Goal: Task Accomplishment & Management: Manage account settings

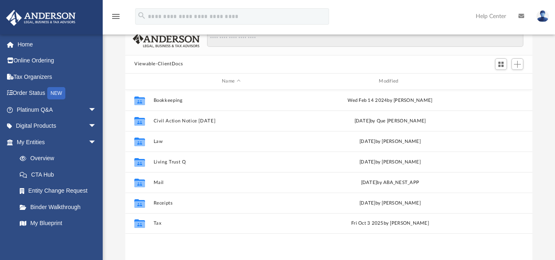
scroll to position [181, 401]
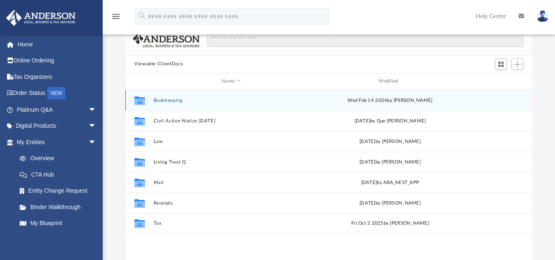
click at [172, 101] on button "Bookkeeping" at bounding box center [231, 99] width 155 height 5
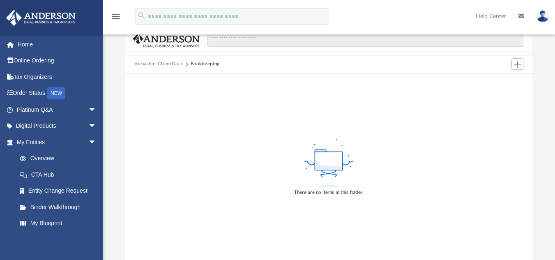
click at [166, 64] on button "Viewable-ClientDocs" at bounding box center [158, 63] width 48 height 7
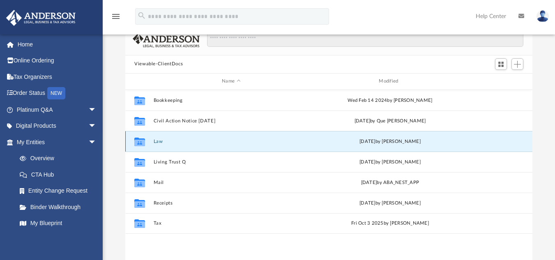
click at [159, 144] on button "Law" at bounding box center [231, 140] width 155 height 5
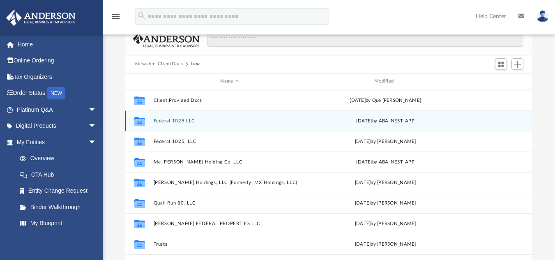
click at [159, 123] on button "Federal 1025 LLC" at bounding box center [230, 120] width 152 height 5
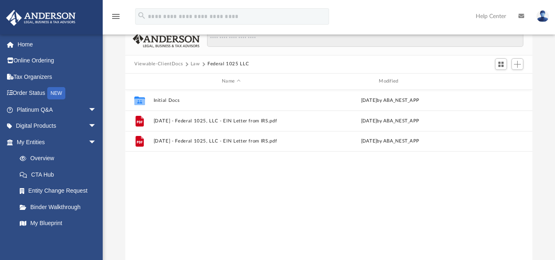
click at [194, 66] on button "Law" at bounding box center [195, 63] width 9 height 7
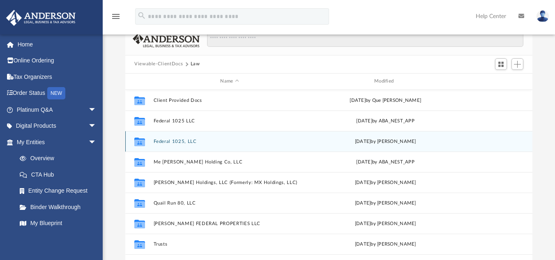
click at [162, 145] on div "Collaborated Folder Federal 1025, LLC [DATE] by [PERSON_NAME]" at bounding box center [328, 141] width 407 height 21
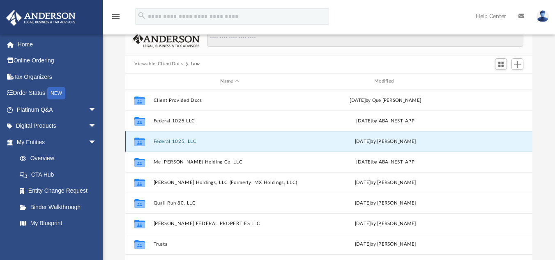
click at [162, 145] on div "Collaborated Folder Federal 1025, LLC [DATE] by [PERSON_NAME]" at bounding box center [328, 141] width 407 height 21
click at [138, 145] on icon "grid" at bounding box center [139, 142] width 11 height 7
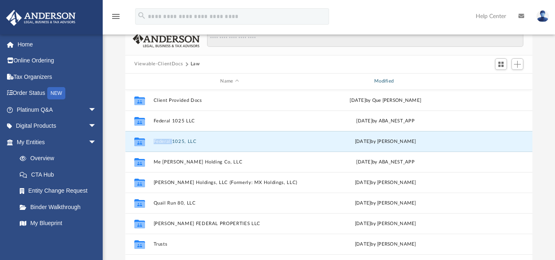
click at [312, 82] on div "Modified" at bounding box center [385, 81] width 152 height 7
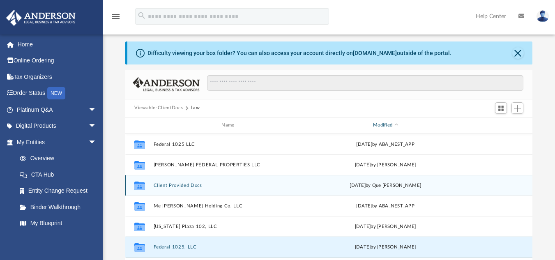
scroll to position [22, 0]
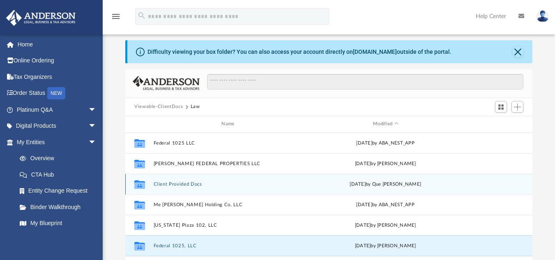
click at [390, 187] on div "[DATE] by Que [PERSON_NAME]" at bounding box center [385, 183] width 152 height 7
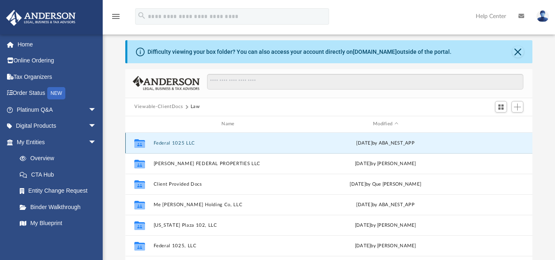
click at [166, 143] on button "Federal 1025 LLC" at bounding box center [230, 142] width 152 height 5
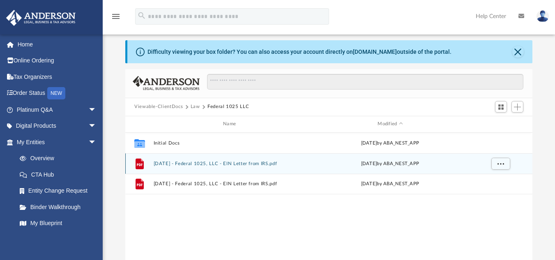
click at [176, 164] on button "[DATE] - Federal 1025, LLC - EIN Letter from IRS.pdf" at bounding box center [231, 163] width 155 height 5
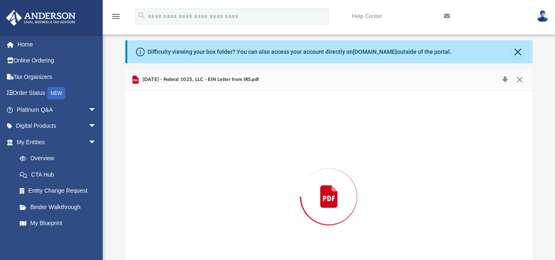
click at [176, 164] on div "Preview" at bounding box center [328, 197] width 407 height 212
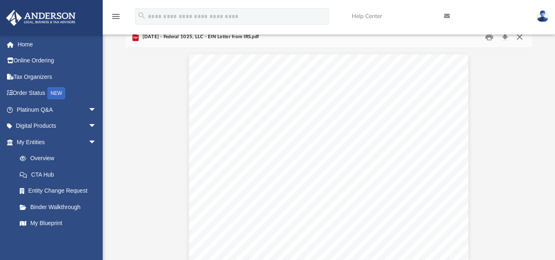
click at [520, 37] on button "Close" at bounding box center [519, 36] width 15 height 13
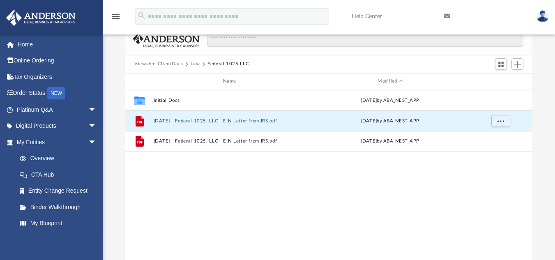
click at [193, 62] on button "Law" at bounding box center [195, 63] width 9 height 7
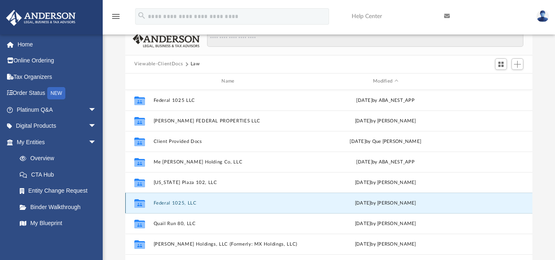
click at [171, 203] on button "Federal 1025, LLC" at bounding box center [230, 202] width 152 height 5
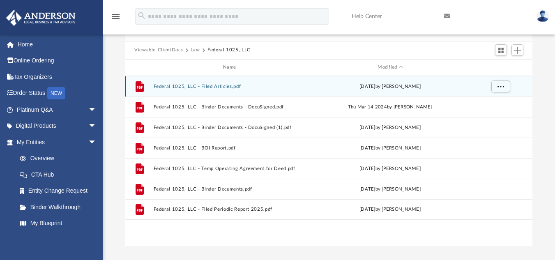
scroll to position [78, 0]
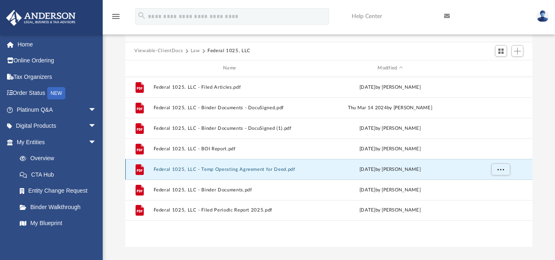
click at [215, 169] on button "Federal 1025, LLC - Temp Operating Agreement for Deed.pdf" at bounding box center [231, 168] width 155 height 5
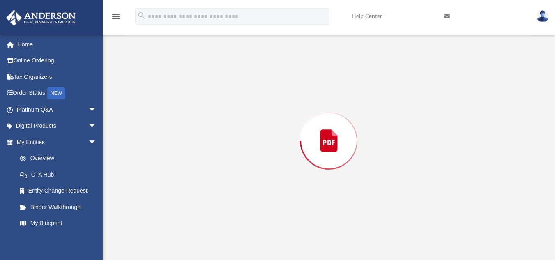
click at [215, 169] on div "Preview" at bounding box center [328, 141] width 407 height 212
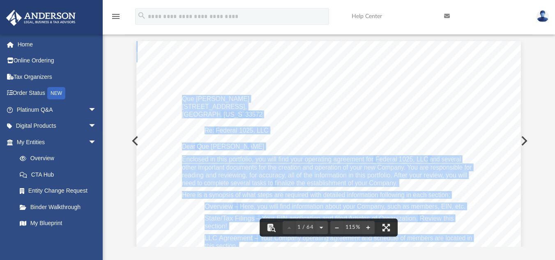
click at [215, 169] on span "other important documents for the creation and operation of your new Company. Y…" at bounding box center [327, 167] width 290 height 7
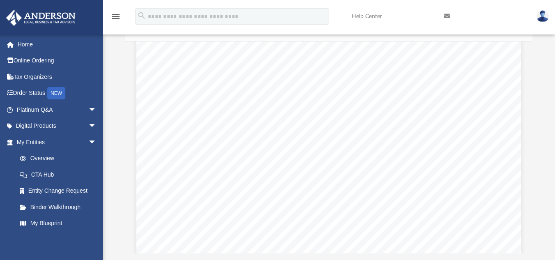
scroll to position [216, 0]
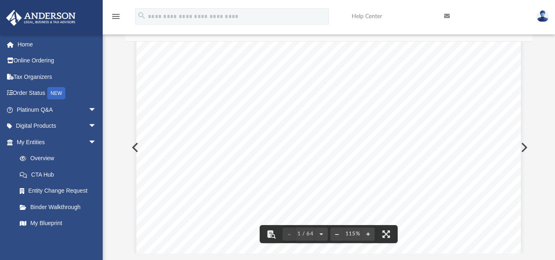
click at [322, 167] on div "Que [PERSON_NAME] [STREET_ADDRESS][US_STATE] Re: Federal 1025, LLC Dear Que [PE…" at bounding box center [328, 81] width 385 height 498
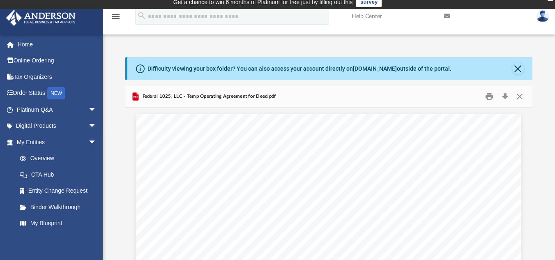
scroll to position [2, 0]
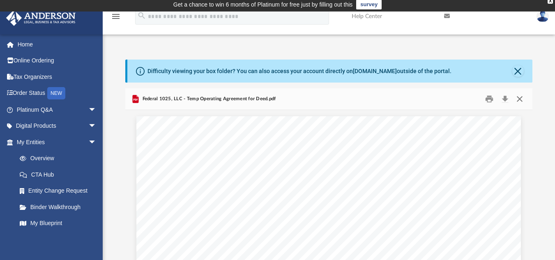
click at [519, 98] on button "Close" at bounding box center [519, 98] width 15 height 13
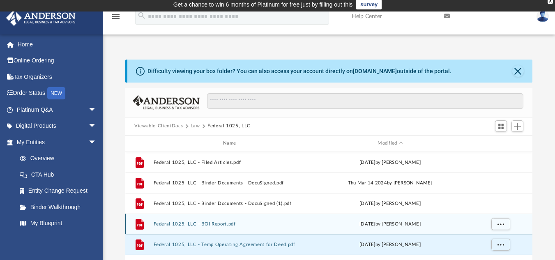
click at [274, 222] on button "Federal 1025, LLC - BOI Report.pdf" at bounding box center [231, 223] width 155 height 5
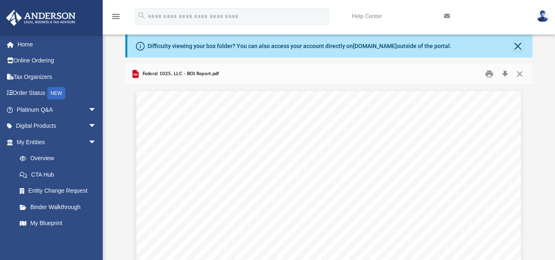
scroll to position [14, 0]
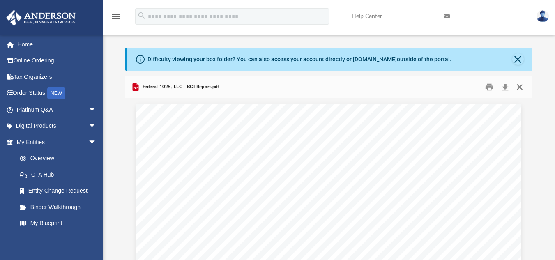
click at [520, 84] on button "Close" at bounding box center [519, 87] width 15 height 13
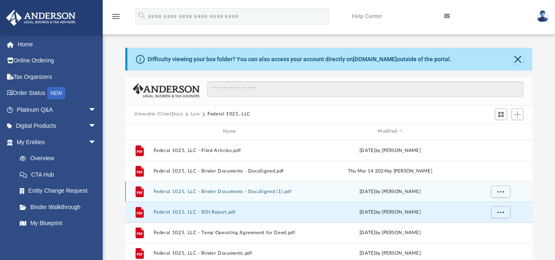
click at [480, 189] on div "grid" at bounding box center [500, 192] width 58 height 16
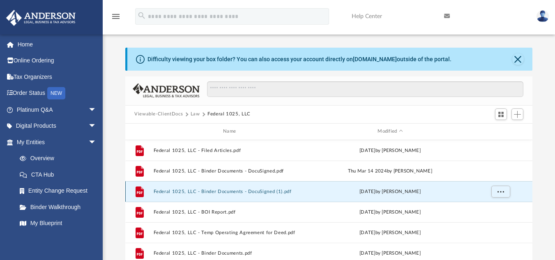
scroll to position [7, 0]
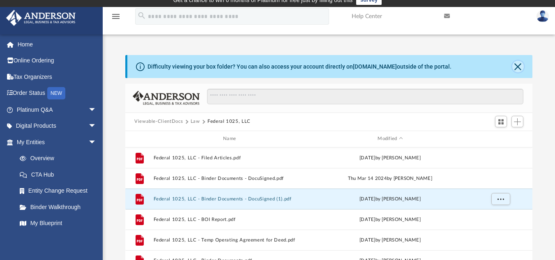
click at [517, 67] on button "Close" at bounding box center [518, 67] width 12 height 12
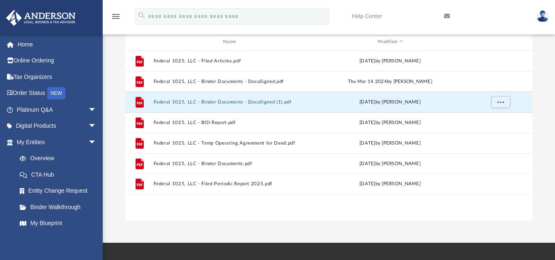
scroll to position [0, 0]
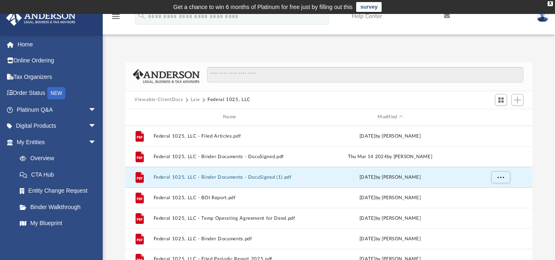
click at [194, 99] on button "Law" at bounding box center [195, 99] width 9 height 7
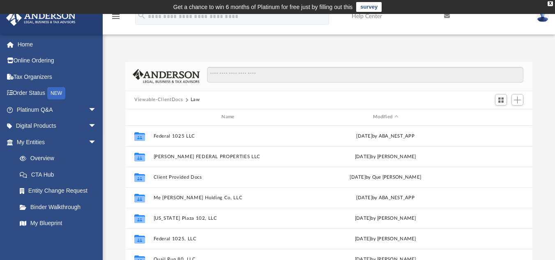
click at [158, 99] on button "Viewable-ClientDocs" at bounding box center [158, 99] width 48 height 7
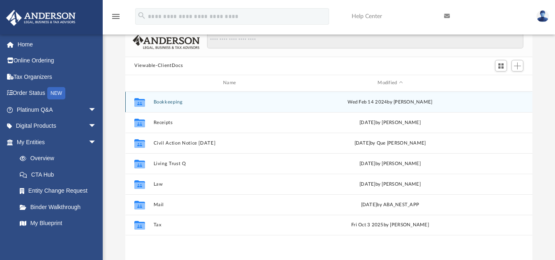
scroll to position [55, 0]
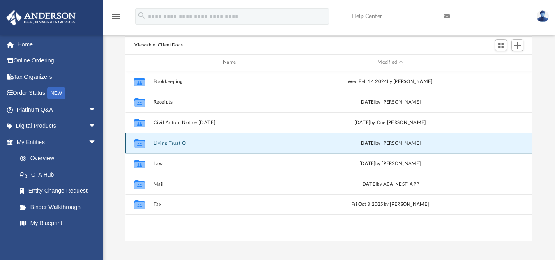
click at [166, 144] on button "Living Trust Q" at bounding box center [231, 142] width 155 height 5
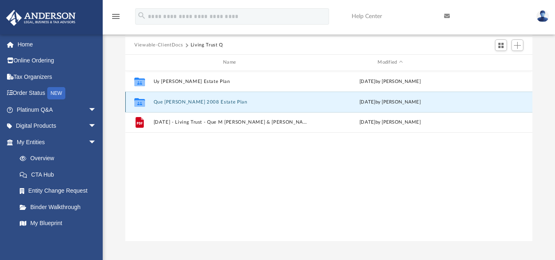
click at [186, 101] on button "Que [PERSON_NAME] 2008 Estate Plan" at bounding box center [231, 101] width 155 height 5
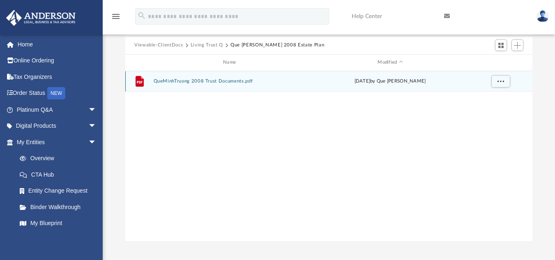
click at [191, 83] on button "QueMinhTruong 2008 Trust Documents.pdf" at bounding box center [231, 80] width 155 height 5
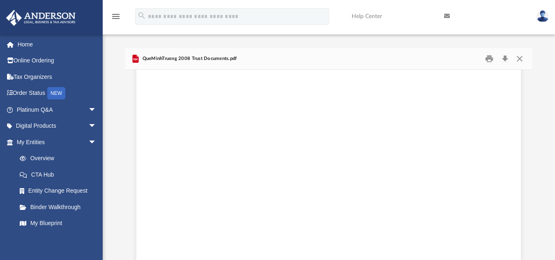
scroll to position [10661, 0]
click at [376, 212] on div "Page 20" at bounding box center [328, 263] width 385 height 544
click at [401, 219] on div "Page 20" at bounding box center [328, 263] width 385 height 544
click at [519, 58] on button "Close" at bounding box center [519, 58] width 15 height 13
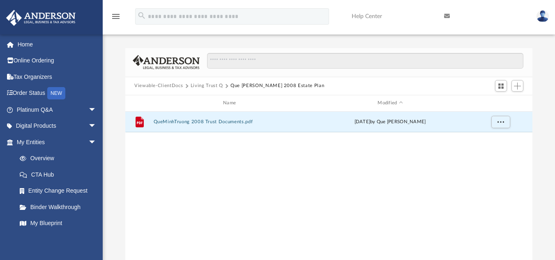
click at [212, 87] on button "Living Trust Q" at bounding box center [207, 85] width 32 height 7
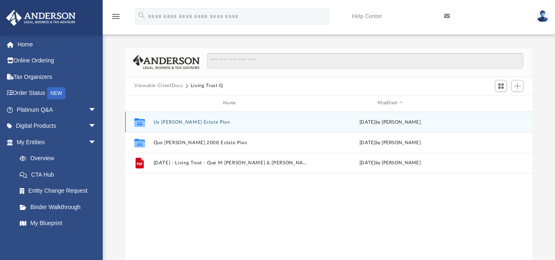
click at [183, 123] on button "Uy [PERSON_NAME] Estate Plan" at bounding box center [231, 121] width 155 height 5
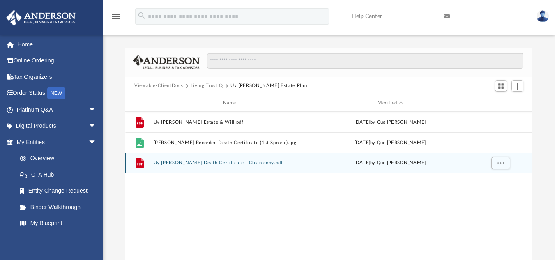
click at [189, 160] on div "File Uy [PERSON_NAME] Death Certificate - Clean copy.pdf [DATE] by Que [PERSON_…" at bounding box center [328, 163] width 407 height 21
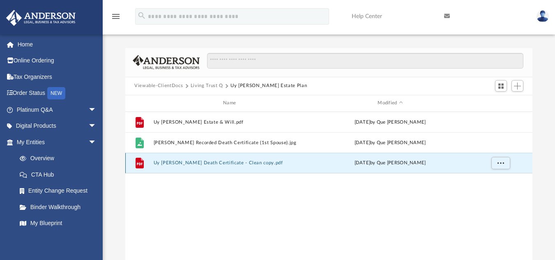
click at [191, 164] on button "Uy [PERSON_NAME] Death Certificate - Clean copy.pdf" at bounding box center [231, 162] width 155 height 5
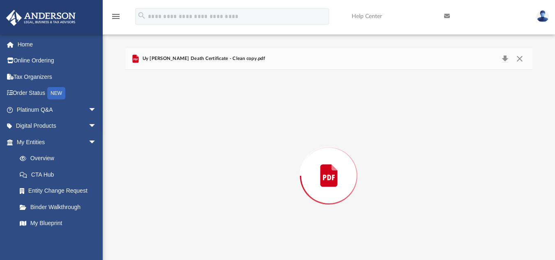
scroll to position [36, 0]
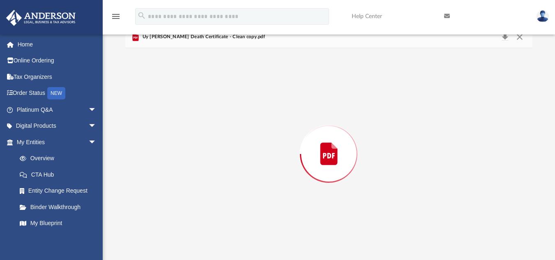
click at [191, 164] on div "Preview" at bounding box center [328, 154] width 407 height 212
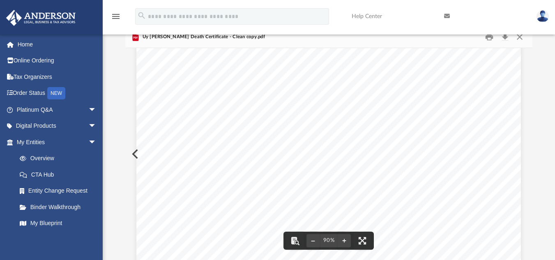
scroll to position [0, 0]
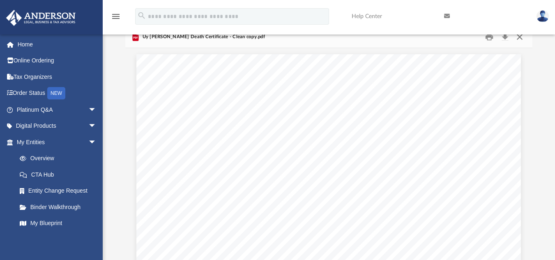
click at [520, 38] on button "Close" at bounding box center [519, 36] width 15 height 13
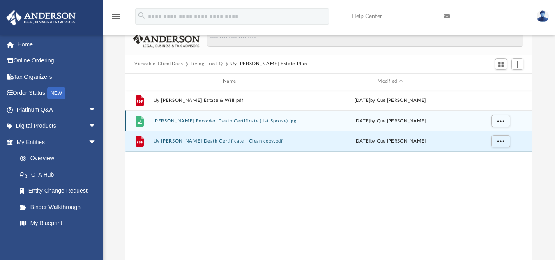
click at [227, 121] on button "[PERSON_NAME] Recorded Death Certificate (1st Spouse).jpg" at bounding box center [231, 120] width 155 height 5
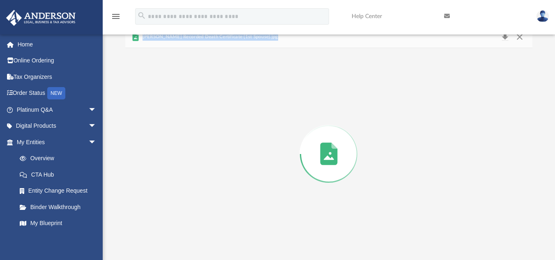
click at [227, 121] on div "Preview" at bounding box center [328, 154] width 407 height 212
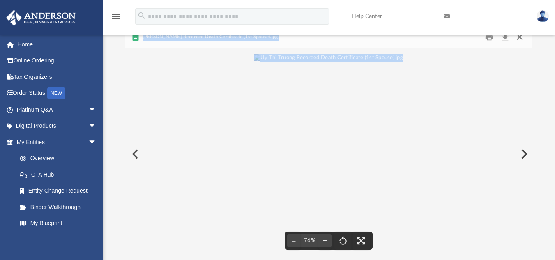
click at [519, 39] on button "Close" at bounding box center [519, 36] width 15 height 13
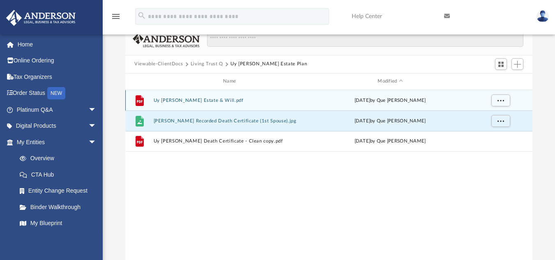
click at [221, 99] on button "Uy [PERSON_NAME] Estate & Will.pdf" at bounding box center [231, 99] width 155 height 5
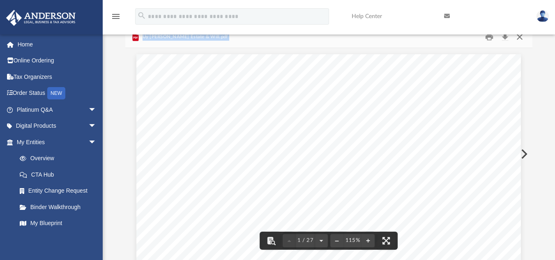
click at [520, 39] on button "Close" at bounding box center [519, 36] width 15 height 13
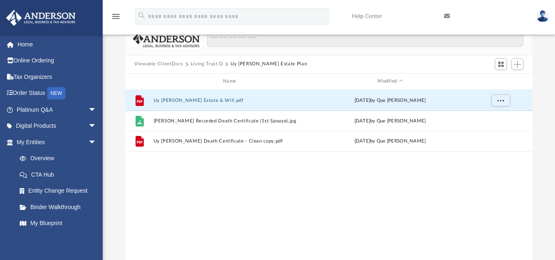
click at [198, 63] on button "Living Trust Q" at bounding box center [207, 63] width 32 height 7
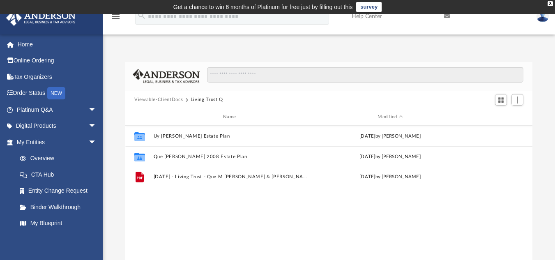
click at [175, 99] on button "Viewable-ClientDocs" at bounding box center [158, 99] width 48 height 7
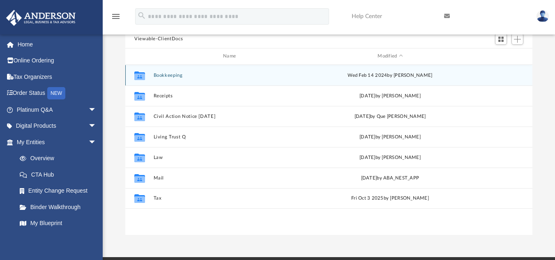
scroll to position [62, 0]
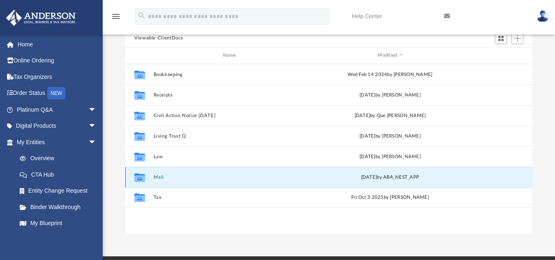
click at [160, 180] on button "Mail" at bounding box center [231, 176] width 155 height 5
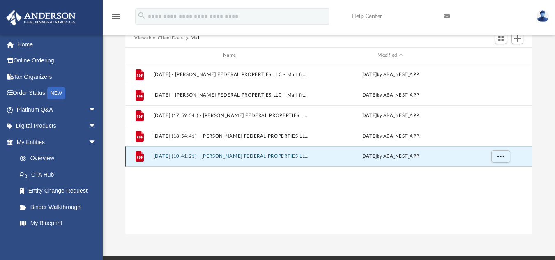
click at [237, 155] on button "[DATE] (10:41:21) - [PERSON_NAME] FEDERAL PROPERTIES LLC - Mail.pdf" at bounding box center [231, 156] width 155 height 5
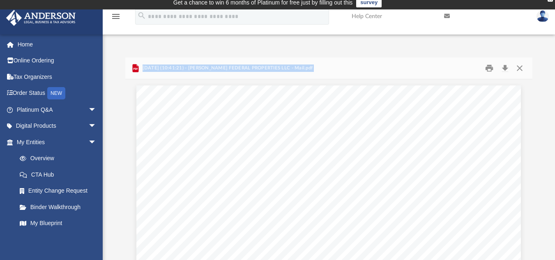
scroll to position [0, 0]
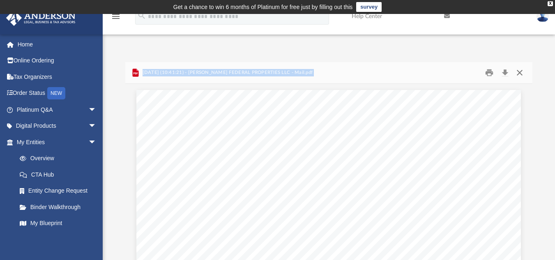
click at [519, 74] on button "Close" at bounding box center [519, 72] width 15 height 13
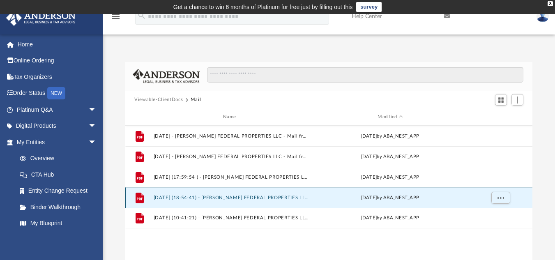
click at [284, 198] on button "[DATE] (18:54:41) - [PERSON_NAME] FEDERAL PROPERTIES LLC - Mail from AUTOMATIC …" at bounding box center [231, 197] width 155 height 5
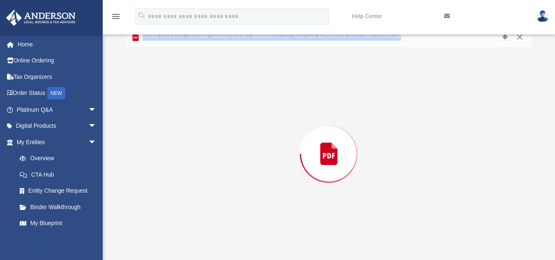
click at [284, 198] on div "Preview" at bounding box center [328, 154] width 407 height 212
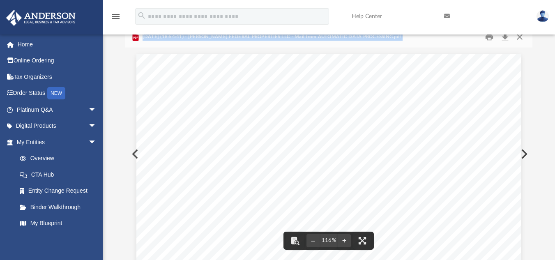
drag, startPoint x: 527, startPoint y: 73, endPoint x: 527, endPoint y: 78, distance: 4.9
click at [527, 78] on div "Viewable-ClientDocs Mail Name Modified File [DATE] - [PERSON_NAME] FEDERAL PROP…" at bounding box center [328, 143] width 407 height 234
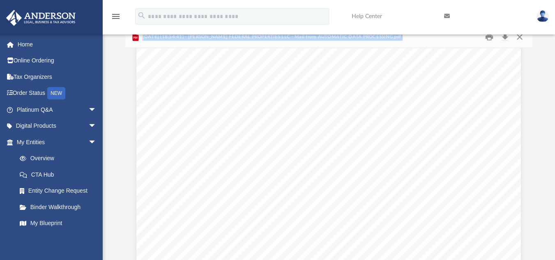
scroll to position [0, 0]
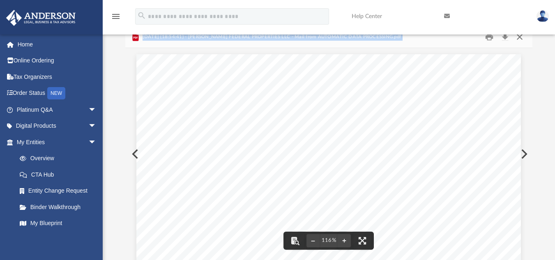
click at [521, 37] on button "Close" at bounding box center [519, 36] width 15 height 13
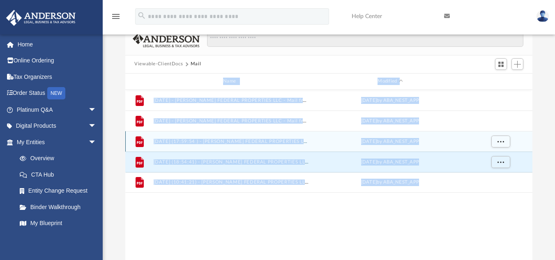
click at [360, 138] on div "[DATE] by ABA_NEST_APP" at bounding box center [389, 141] width 155 height 7
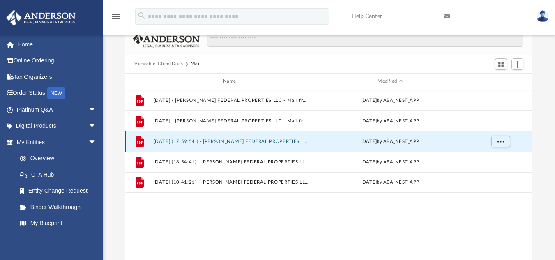
click at [290, 143] on button "[DATE] (17:59:54 ) - [PERSON_NAME] FEDERAL PROPERTIES LLC - Mail from CHASE CAR…" at bounding box center [231, 140] width 155 height 5
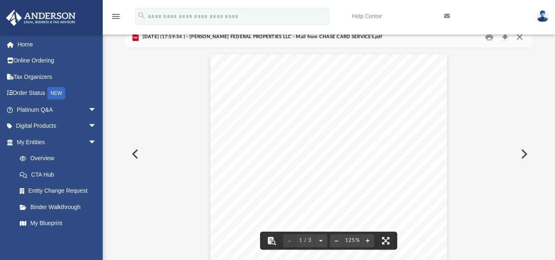
click at [519, 39] on button "Close" at bounding box center [519, 36] width 15 height 13
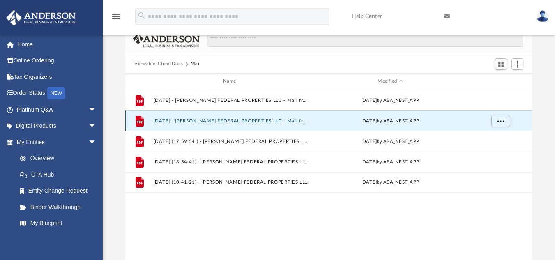
click at [294, 122] on button "[DATE] - [PERSON_NAME] FEDERAL PROPERTIES LLC - Mail from Community & Economic …" at bounding box center [231, 120] width 155 height 5
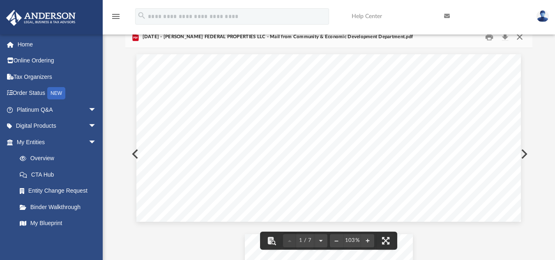
click at [519, 38] on button "Close" at bounding box center [519, 36] width 15 height 13
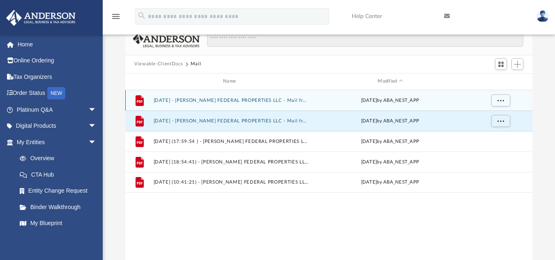
click at [385, 99] on div "[DATE] by ABA_NEST_APP" at bounding box center [389, 100] width 155 height 7
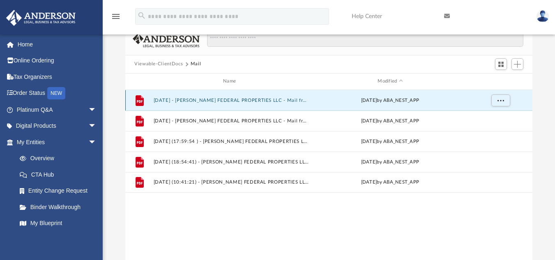
click at [298, 99] on button "[DATE] - [PERSON_NAME] FEDERAL PROPERTIES LLC - Mail from [GEOGRAPHIC_DATA] TOL…" at bounding box center [231, 99] width 155 height 5
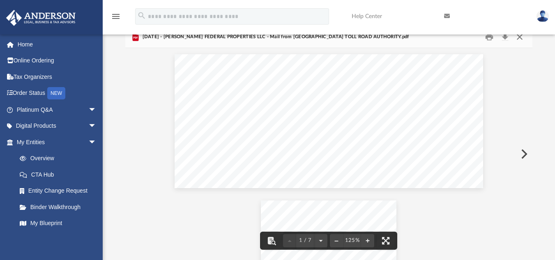
click at [519, 36] on button "Close" at bounding box center [519, 36] width 15 height 13
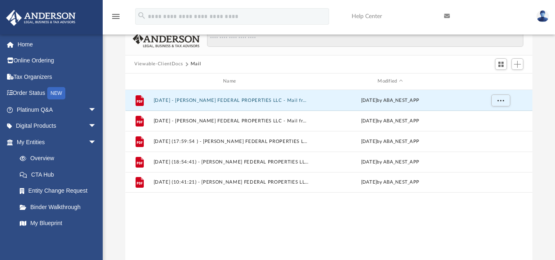
click at [164, 63] on button "Viewable-ClientDocs" at bounding box center [158, 63] width 48 height 7
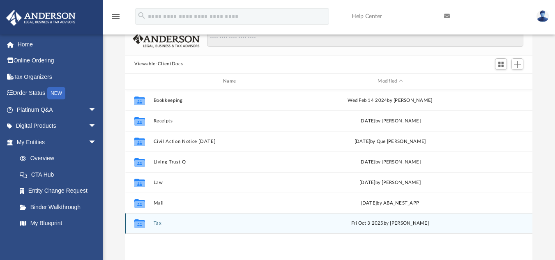
click at [157, 221] on button "Tax" at bounding box center [231, 223] width 155 height 5
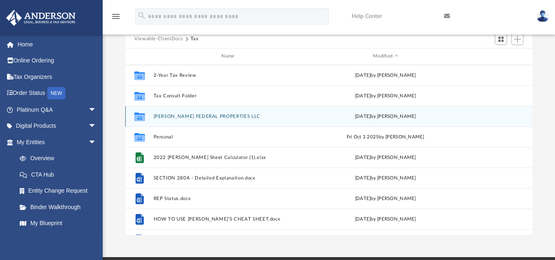
click at [199, 118] on button "[PERSON_NAME] FEDERAL PROPERTIES LLC" at bounding box center [230, 115] width 152 height 5
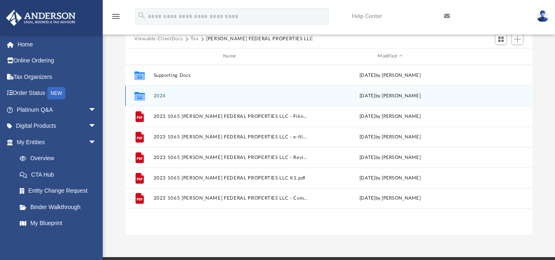
click at [159, 96] on button "2024" at bounding box center [231, 95] width 155 height 5
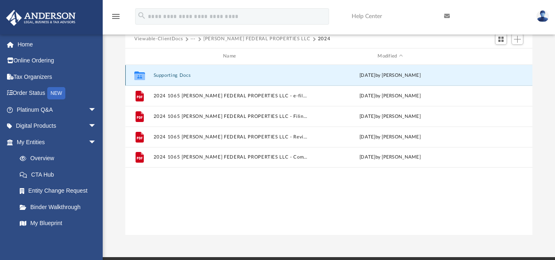
click at [169, 73] on button "Supporting Docs" at bounding box center [231, 74] width 155 height 5
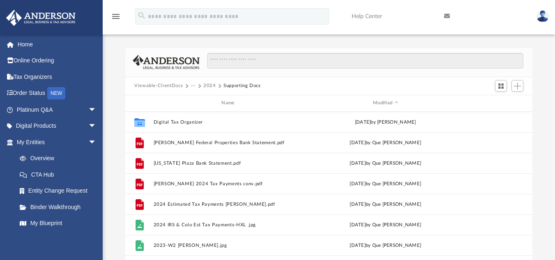
scroll to position [9, 0]
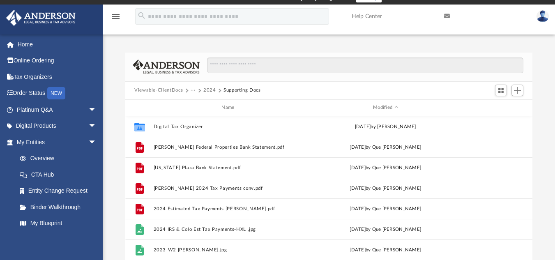
click at [151, 88] on button "Viewable-ClientDocs" at bounding box center [158, 90] width 48 height 7
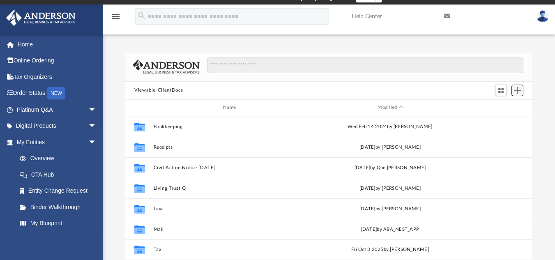
click at [514, 89] on span "Add" at bounding box center [517, 90] width 7 height 7
click at [499, 107] on li "Upload" at bounding box center [506, 107] width 26 height 9
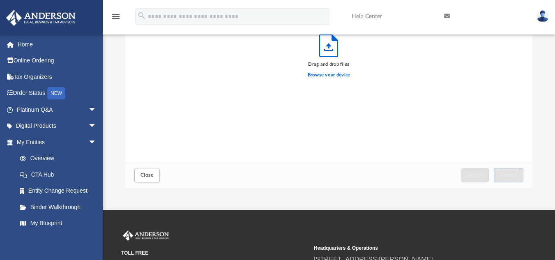
scroll to position [106, 0]
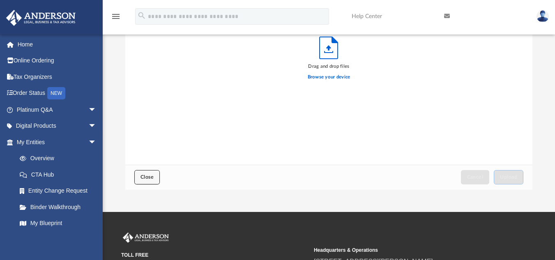
click at [145, 176] on span "Close" at bounding box center [147, 177] width 13 height 5
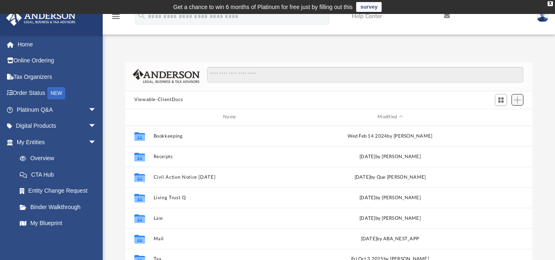
click at [520, 102] on span "Add" at bounding box center [517, 100] width 7 height 7
click at [505, 130] on li "New Folder" at bounding box center [506, 129] width 26 height 9
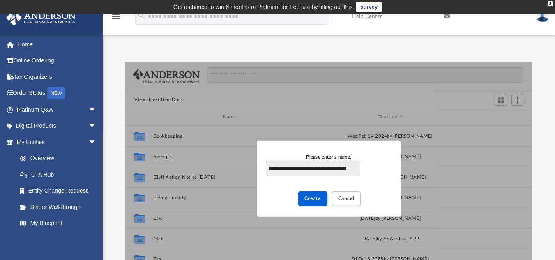
scroll to position [0, 14]
type input "**********"
click at [314, 201] on span "Create" at bounding box center [313, 198] width 17 height 5
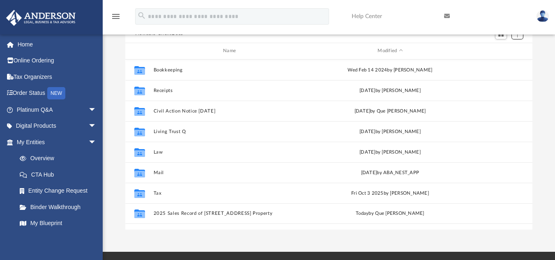
scroll to position [67, 0]
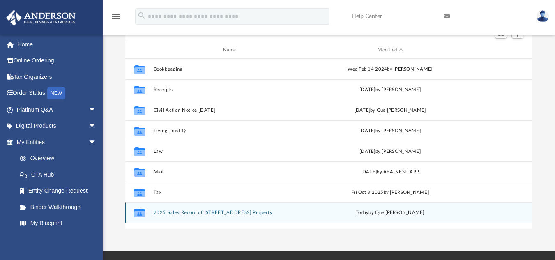
click at [232, 210] on button "2025 Sales Record of [STREET_ADDRESS] Property" at bounding box center [231, 212] width 155 height 5
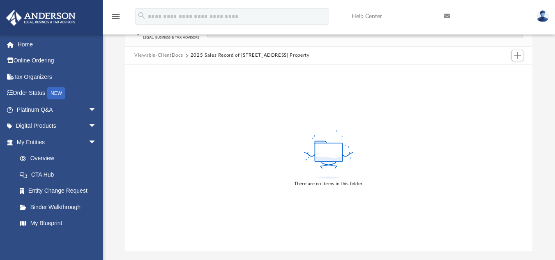
scroll to position [44, 0]
click at [520, 57] on span "Add" at bounding box center [517, 56] width 7 height 7
click at [501, 73] on li "Upload" at bounding box center [506, 73] width 26 height 9
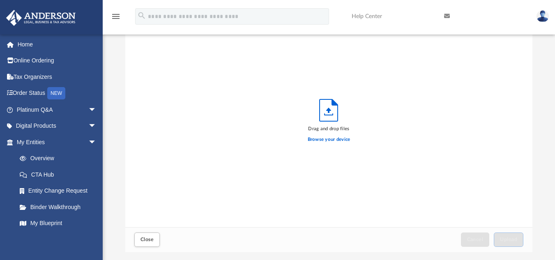
scroll to position [202, 401]
click at [321, 138] on label "Browse your device" at bounding box center [329, 139] width 43 height 7
click at [0, 0] on input "Browse your device" at bounding box center [0, 0] width 0 height 0
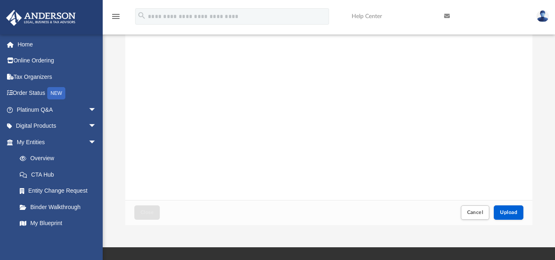
scroll to position [77, 0]
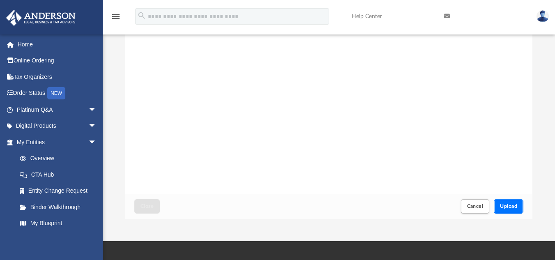
click at [505, 206] on span "Upload" at bounding box center [508, 206] width 17 height 5
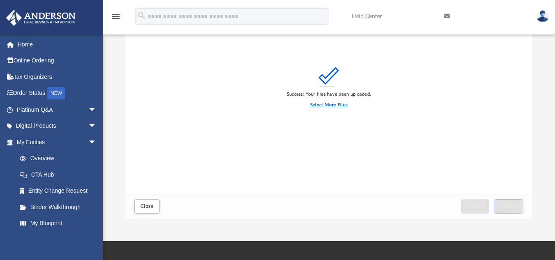
click at [326, 106] on label "Select More Files" at bounding box center [328, 105] width 37 height 7
click at [0, 0] on input "Select More Files" at bounding box center [0, 0] width 0 height 0
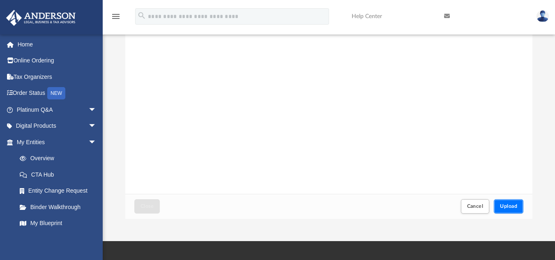
click at [510, 204] on span "Upload" at bounding box center [508, 206] width 17 height 5
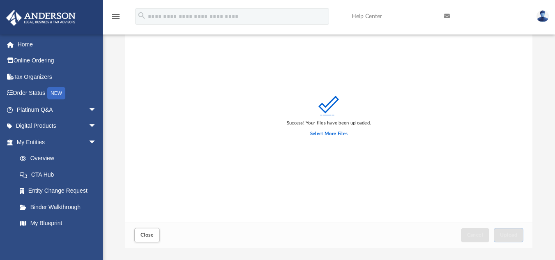
scroll to position [51, 0]
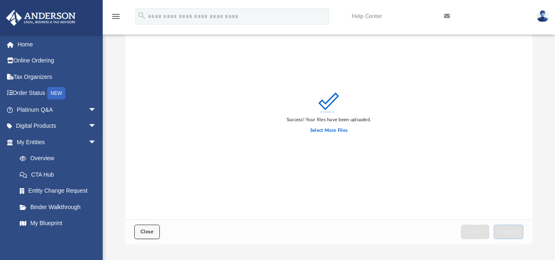
click at [141, 228] on button "Close" at bounding box center [146, 232] width 25 height 14
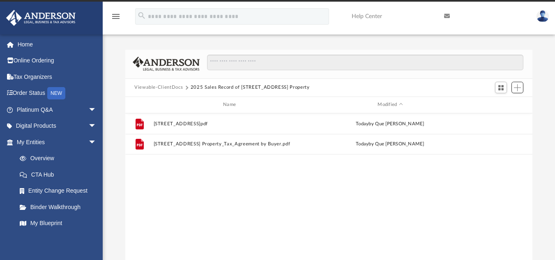
scroll to position [0, 0]
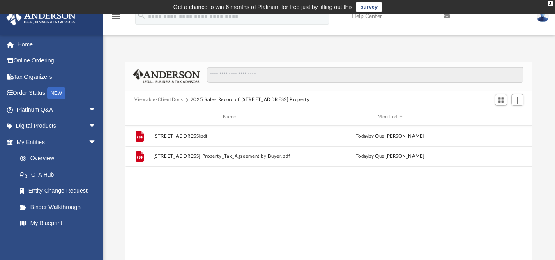
click at [166, 100] on button "Viewable-ClientDocs" at bounding box center [158, 99] width 48 height 7
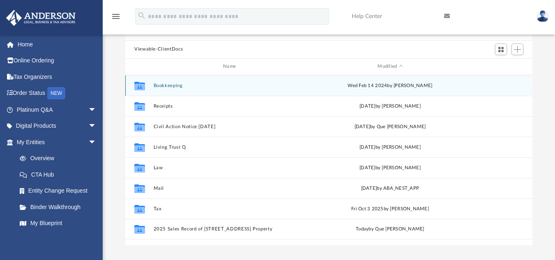
scroll to position [53, 0]
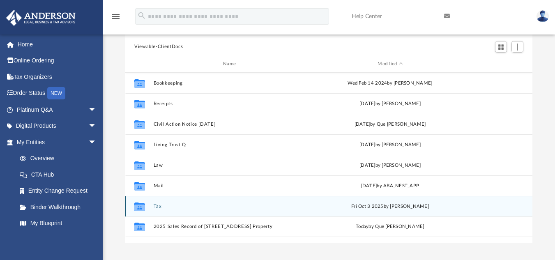
click at [157, 206] on button "Tax" at bounding box center [231, 205] width 155 height 5
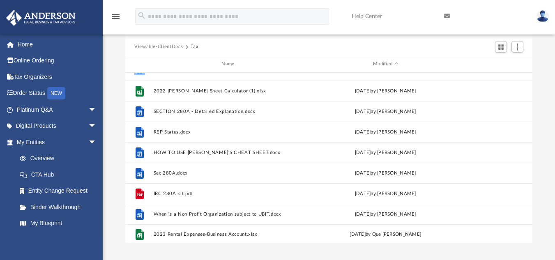
scroll to position [76, 0]
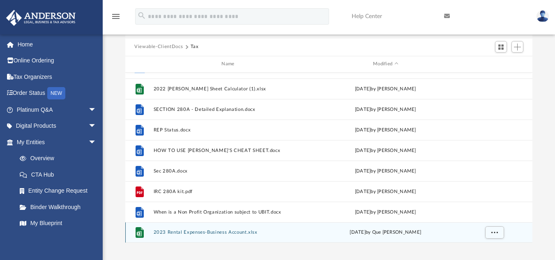
click at [236, 231] on button "2023 Rental Expenses-Business Account.xlsx" at bounding box center [230, 232] width 152 height 5
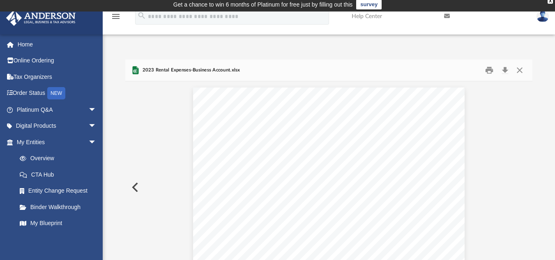
scroll to position [0, 0]
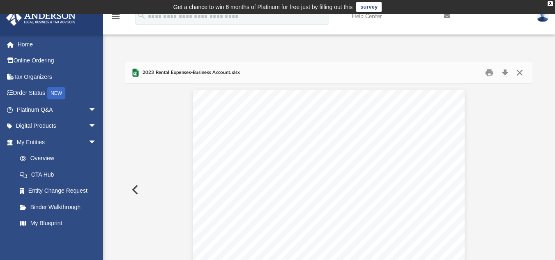
click at [520, 69] on button "Close" at bounding box center [519, 72] width 15 height 13
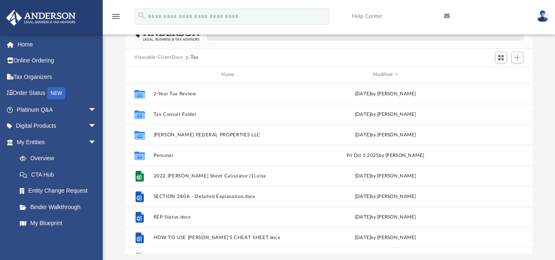
scroll to position [26, 0]
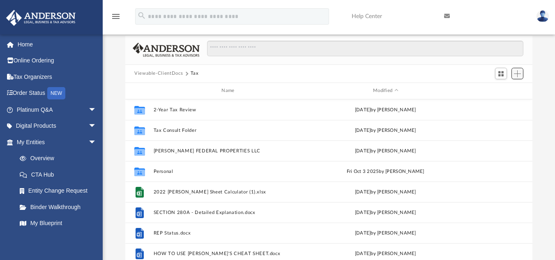
click at [517, 74] on span "Add" at bounding box center [517, 73] width 7 height 7
click at [497, 90] on li "Upload" at bounding box center [506, 90] width 26 height 9
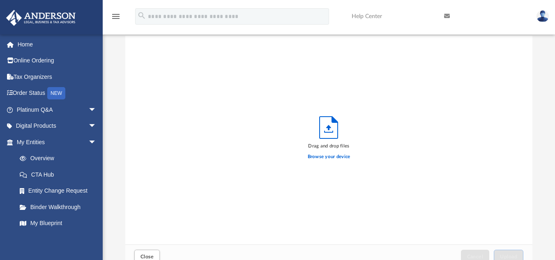
scroll to position [202, 401]
click at [341, 158] on label "Browse your device" at bounding box center [329, 156] width 43 height 7
click at [0, 0] on input "Browse your device" at bounding box center [0, 0] width 0 height 0
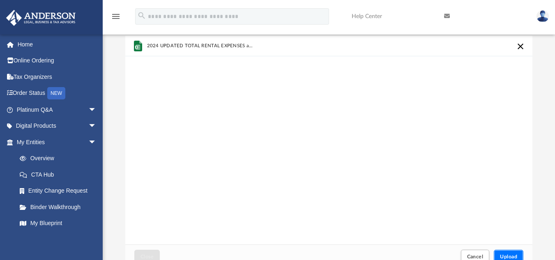
click at [505, 255] on span "Upload" at bounding box center [508, 256] width 17 height 5
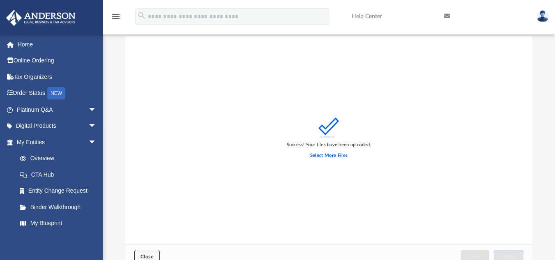
click at [147, 254] on span "Close" at bounding box center [147, 256] width 13 height 5
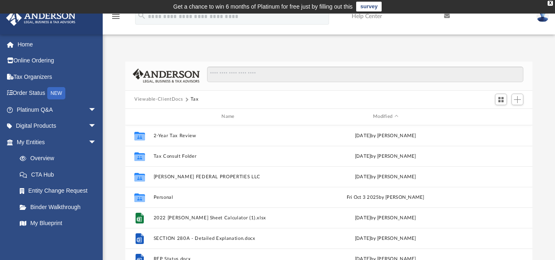
scroll to position [0, 0]
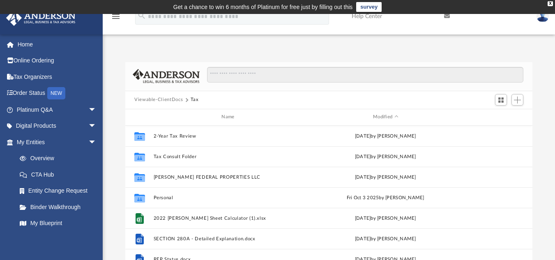
click at [152, 99] on button "Viewable-ClientDocs" at bounding box center [158, 99] width 48 height 7
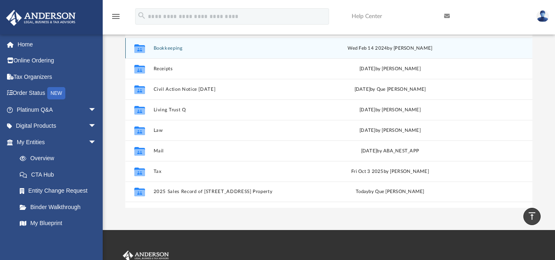
scroll to position [56, 0]
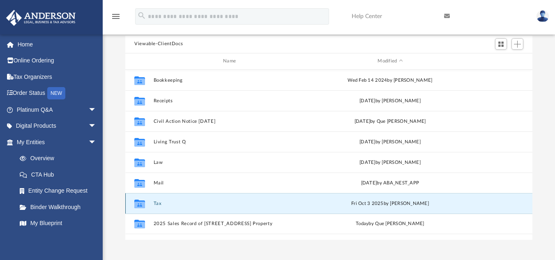
click at [158, 203] on button "Tax" at bounding box center [231, 203] width 155 height 5
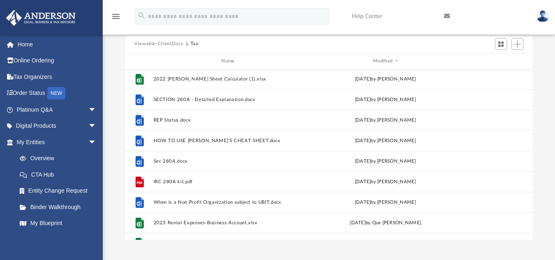
scroll to position [97, 0]
